Goal: Transaction & Acquisition: Purchase product/service

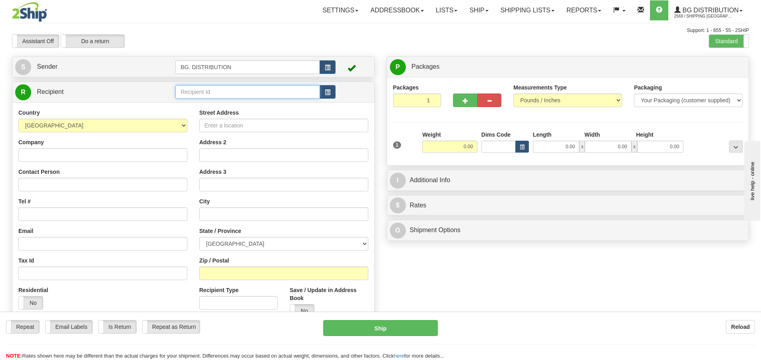
click at [183, 90] on input "text" at bounding box center [247, 92] width 145 height 14
type input "4137"
click button "Delete" at bounding box center [0, 0] width 0 height 0
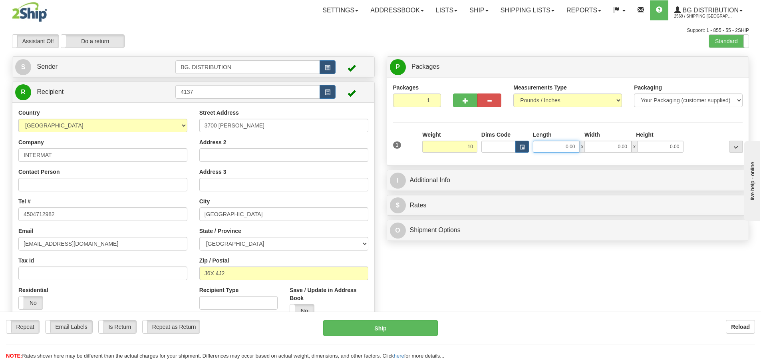
type input "10.00"
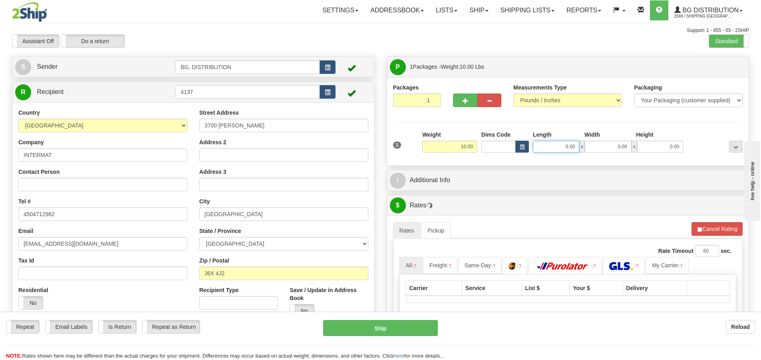
click at [566, 145] on input "0.00" at bounding box center [556, 147] width 46 height 12
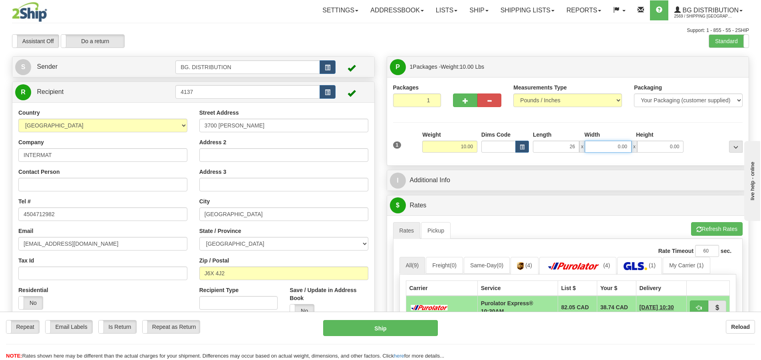
type input "26.00"
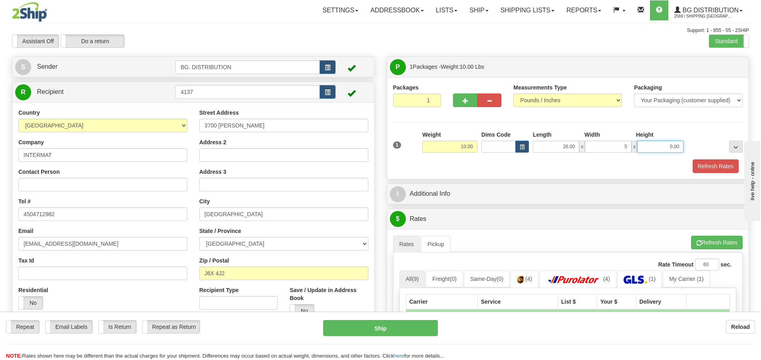
type input "5.00"
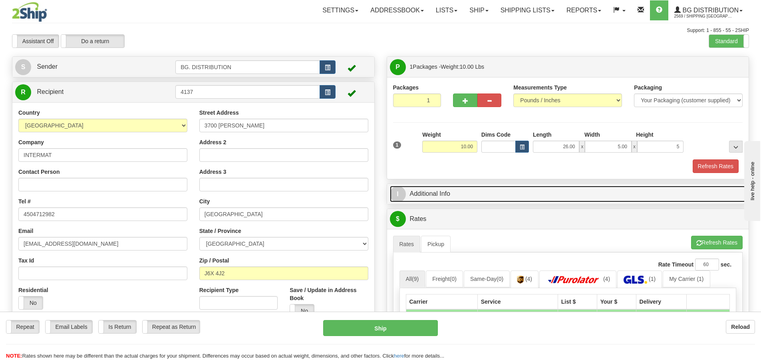
type input "5.00"
drag, startPoint x: 396, startPoint y: 193, endPoint x: 401, endPoint y: 185, distance: 9.2
click at [396, 193] on span "I" at bounding box center [398, 194] width 16 height 16
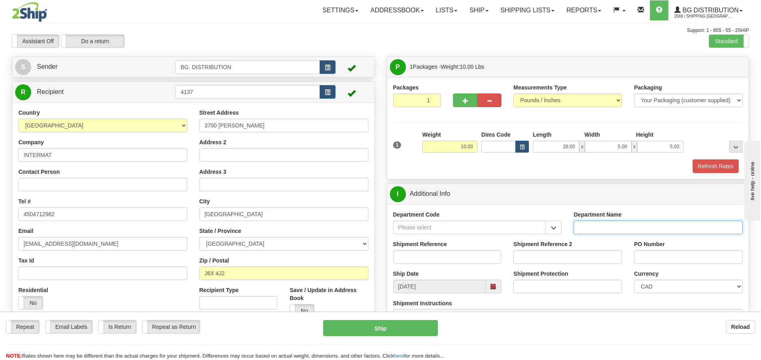
click at [610, 227] on input "Department Name" at bounding box center [658, 228] width 169 height 14
type input "."
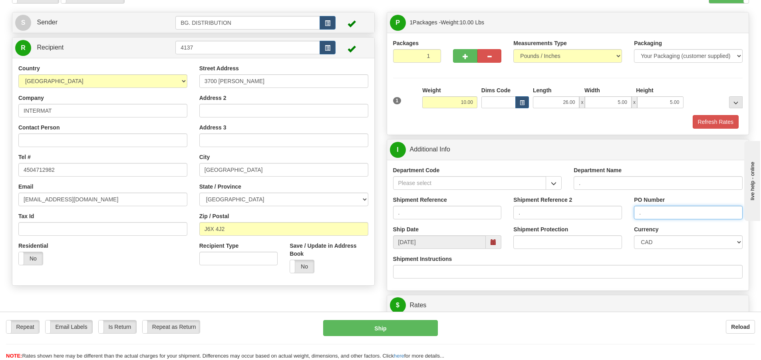
scroll to position [200, 0]
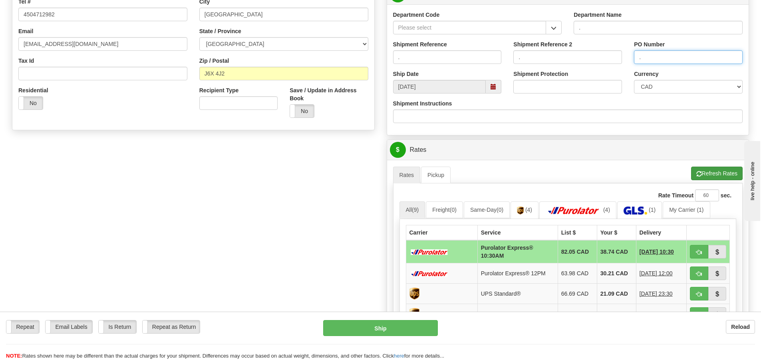
type input "."
click at [721, 172] on button "Refresh Rates" at bounding box center [717, 174] width 52 height 14
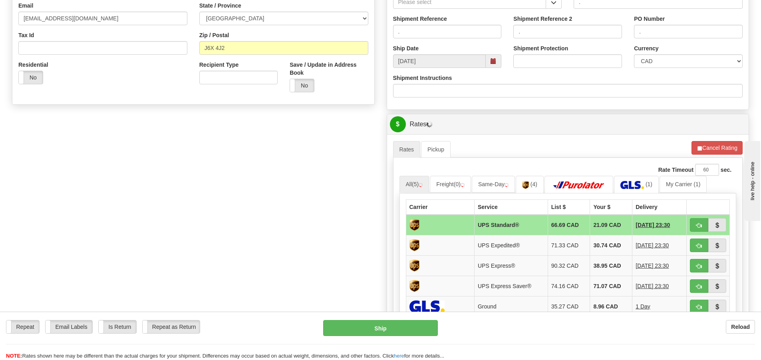
scroll to position [240, 0]
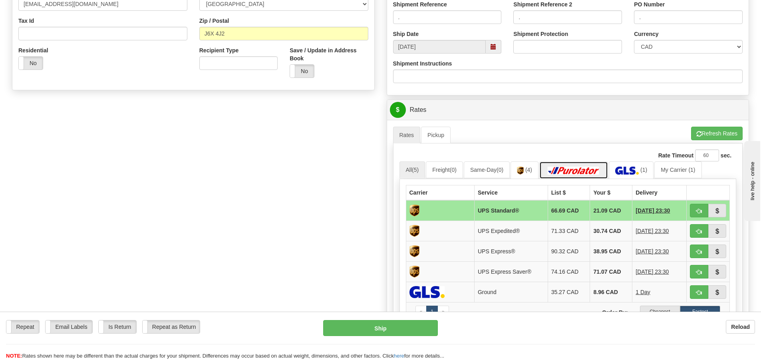
drag, startPoint x: 591, startPoint y: 171, endPoint x: 595, endPoint y: 169, distance: 4.3
click at [592, 171] on img at bounding box center [574, 171] width 56 height 8
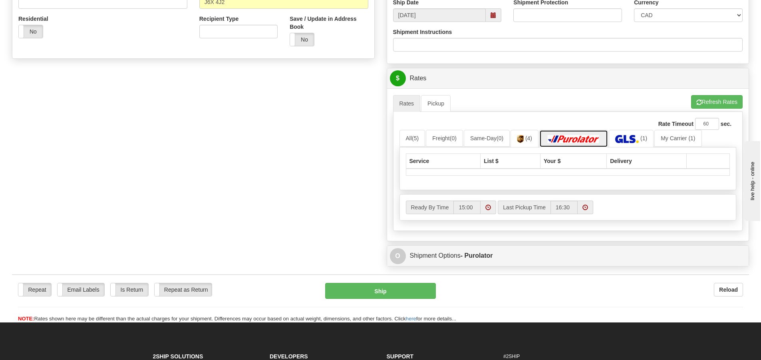
scroll to position [320, 0]
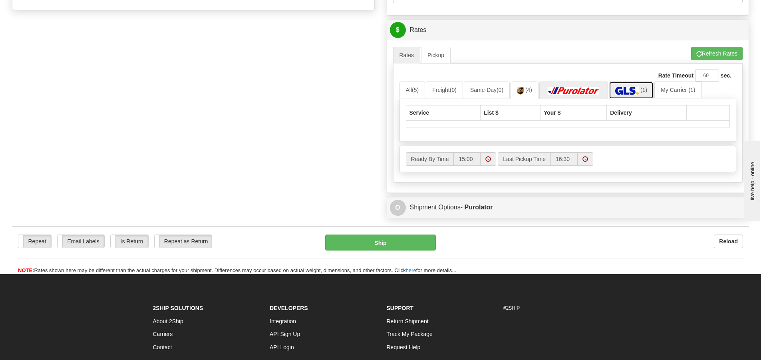
click at [637, 91] on img at bounding box center [627, 91] width 24 height 8
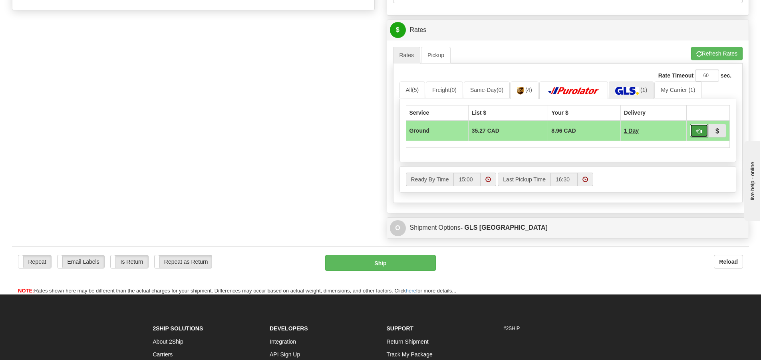
click at [696, 130] on button "button" at bounding box center [699, 131] width 18 height 14
type input "1"
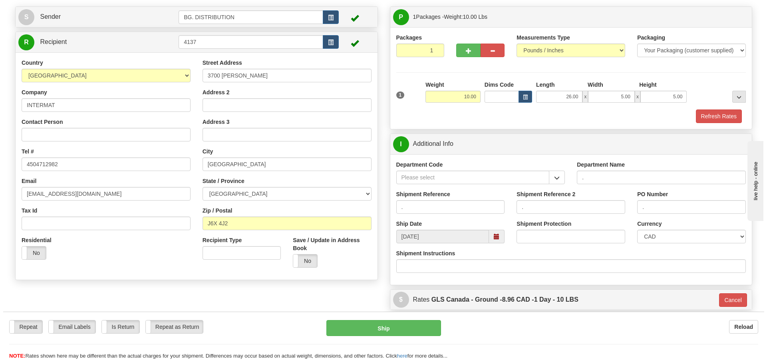
scroll to position [48, 0]
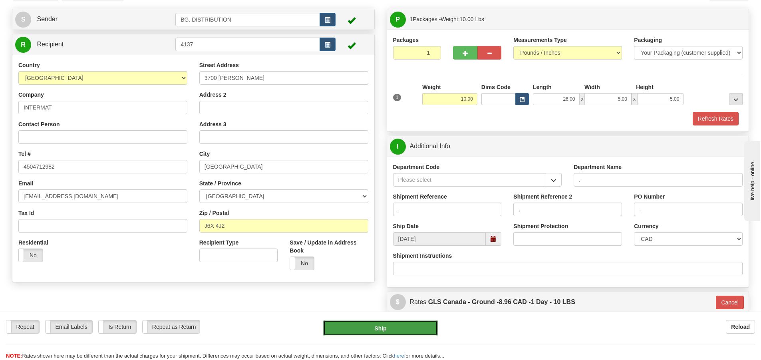
click at [415, 329] on button "Ship" at bounding box center [380, 328] width 115 height 16
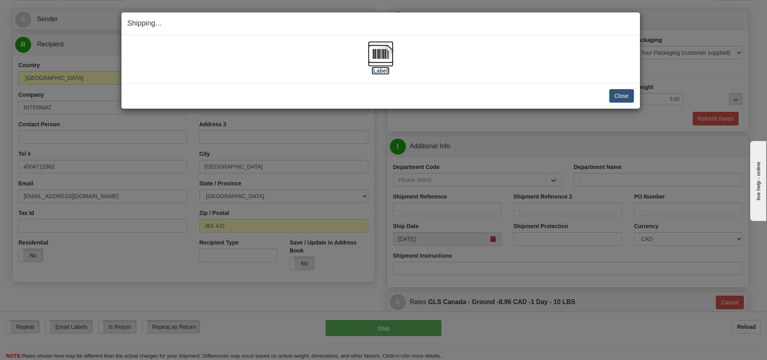
click at [383, 71] on label "[Label]" at bounding box center [381, 71] width 18 height 8
click at [620, 97] on button "Close" at bounding box center [621, 96] width 25 height 14
